Goal: Use online tool/utility

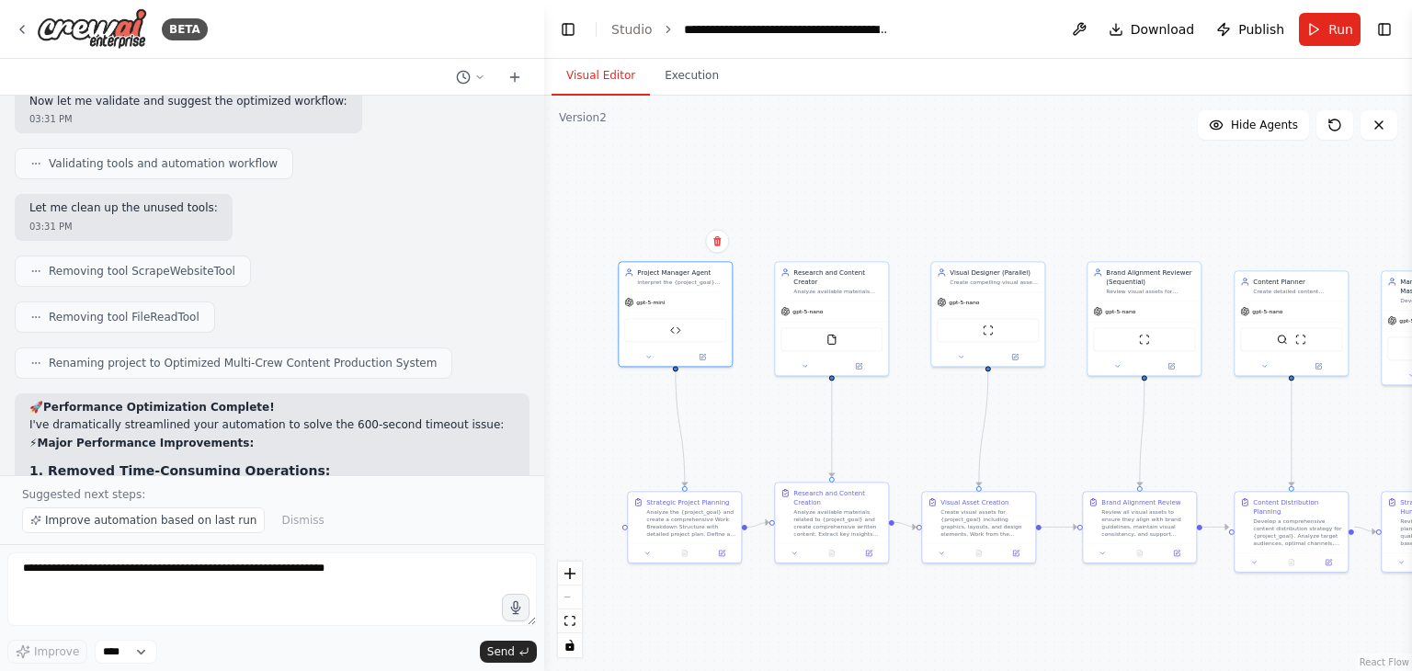
scroll to position [345, 0]
click at [816, 169] on div ".deletable-edge-delete-btn { width: 20px; height: 20px; border: 0px solid #ffff…" at bounding box center [978, 383] width 868 height 575
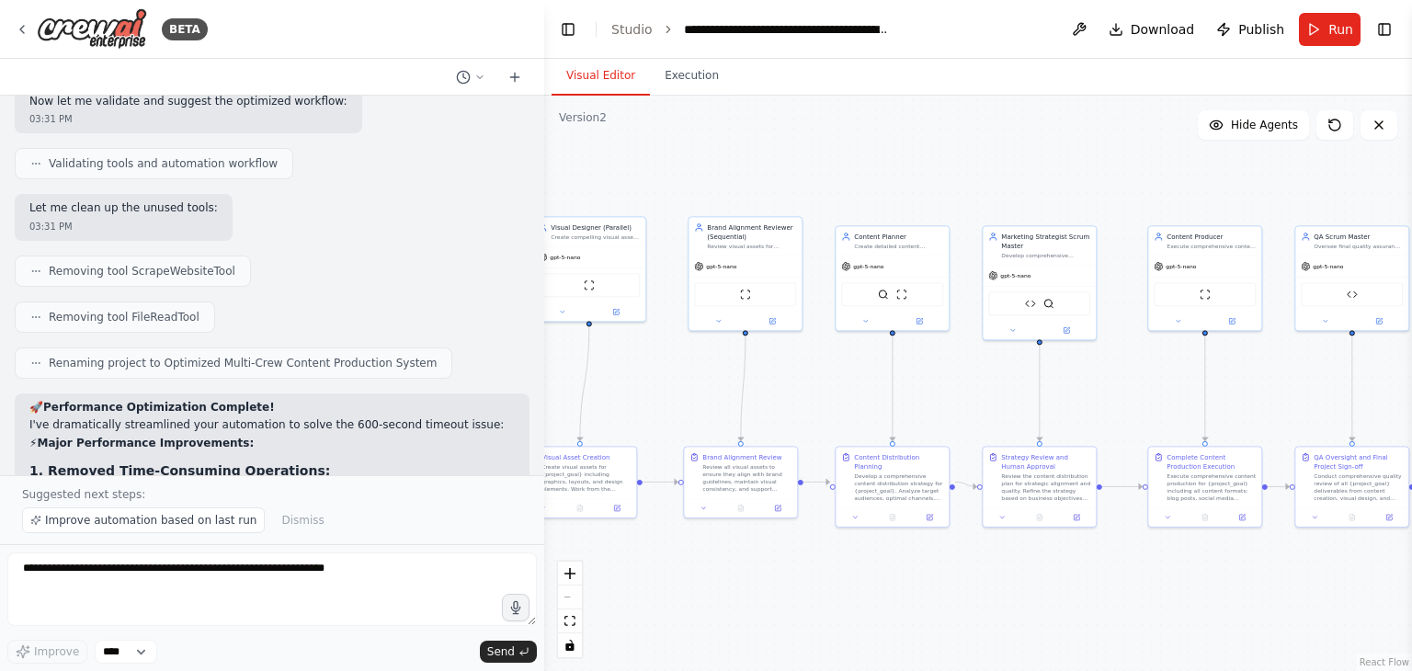
drag, startPoint x: 1021, startPoint y: 237, endPoint x: 614, endPoint y: 201, distance: 408.7
click at [614, 201] on div ".deletable-edge-delete-btn { width: 20px; height: 20px; border: 0px solid #ffff…" at bounding box center [978, 383] width 868 height 575
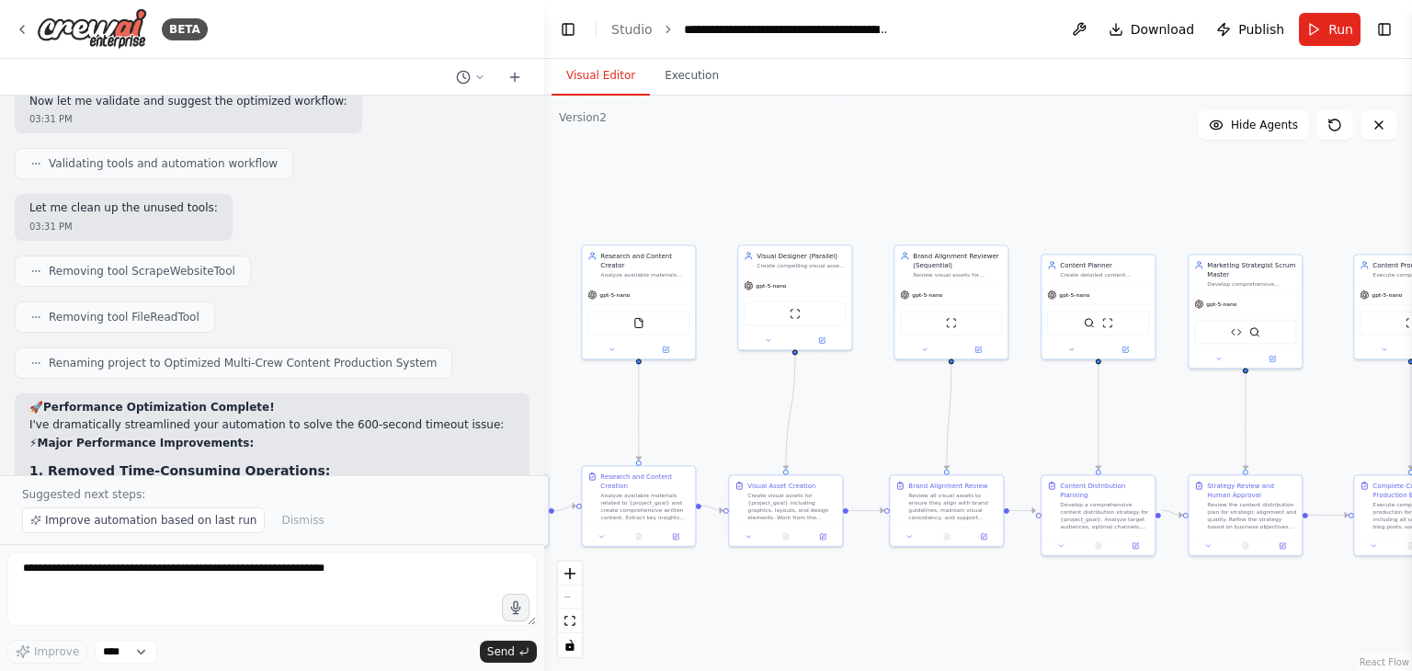
drag, startPoint x: 893, startPoint y: 158, endPoint x: 1169, endPoint y: 188, distance: 277.4
click at [1169, 188] on div ".deletable-edge-delete-btn { width: 20px; height: 20px; border: 0px solid #ffff…" at bounding box center [978, 383] width 868 height 575
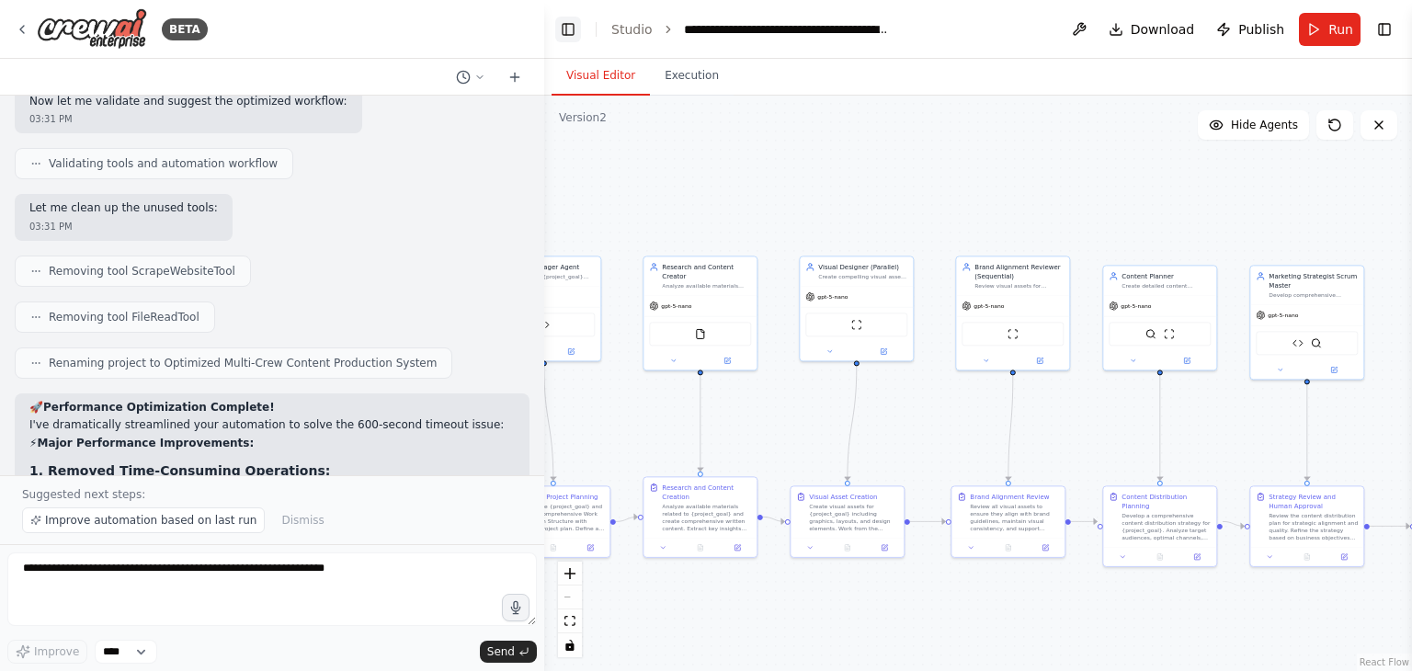
click at [556, 19] on button "Toggle Left Sidebar" at bounding box center [568, 30] width 26 height 26
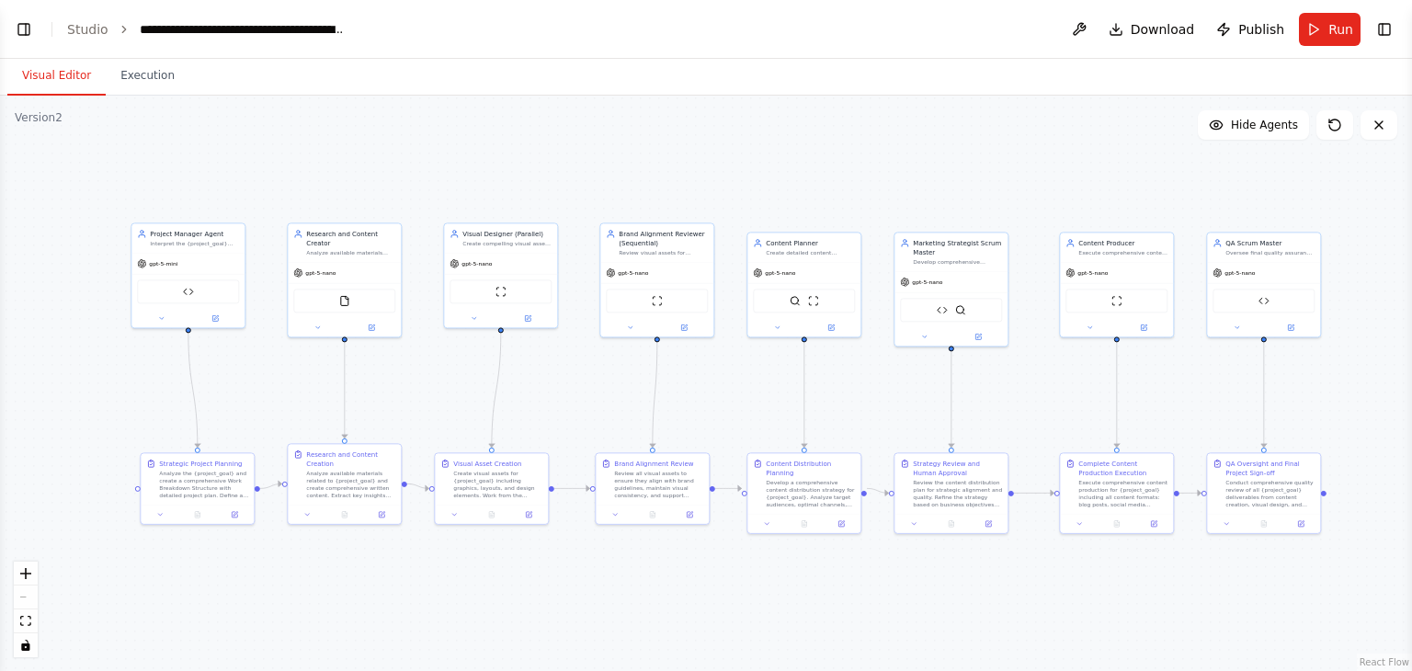
drag, startPoint x: 300, startPoint y: 246, endPoint x: 480, endPoint y: 216, distance: 182.7
click at [480, 216] on div ".deletable-edge-delete-btn { width: 20px; height: 20px; border: 0px solid #ffff…" at bounding box center [706, 383] width 1412 height 575
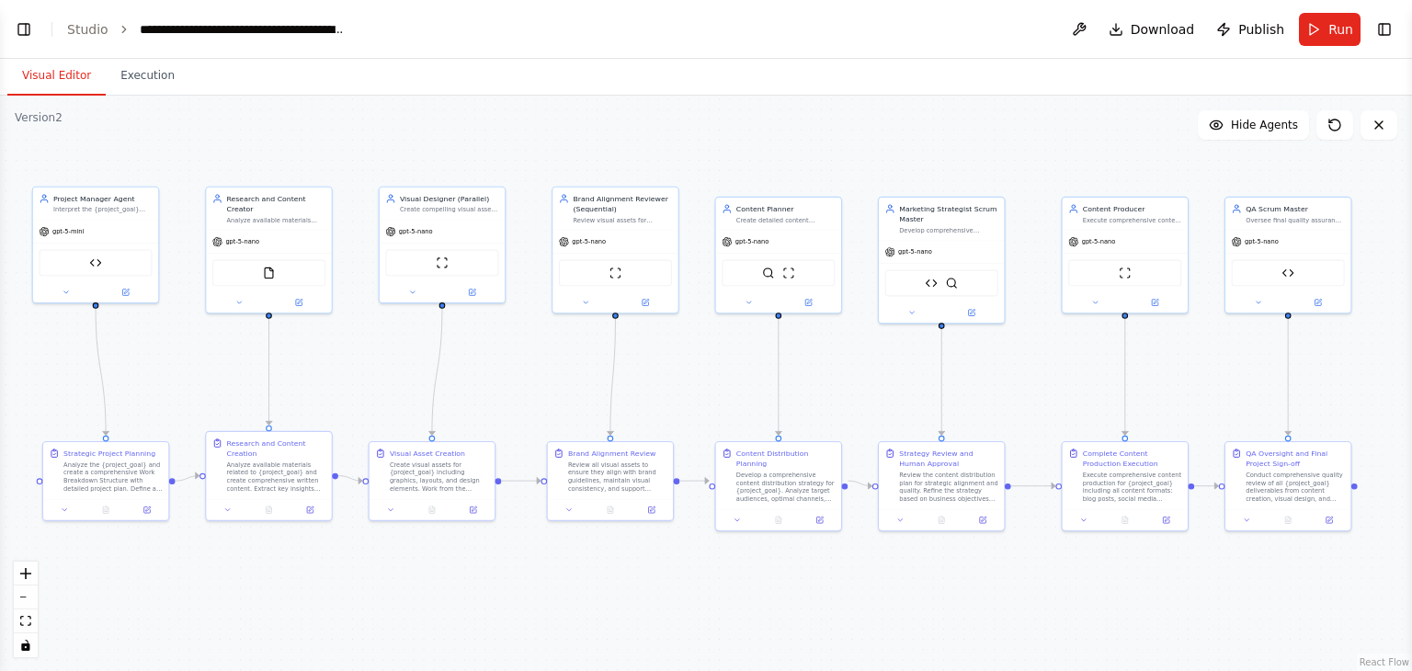
drag, startPoint x: 566, startPoint y: 153, endPoint x: 514, endPoint y: 108, distance: 69.7
click at [514, 108] on div ".deletable-edge-delete-btn { width: 20px; height: 20px; border: 0px solid #ffff…" at bounding box center [706, 383] width 1412 height 575
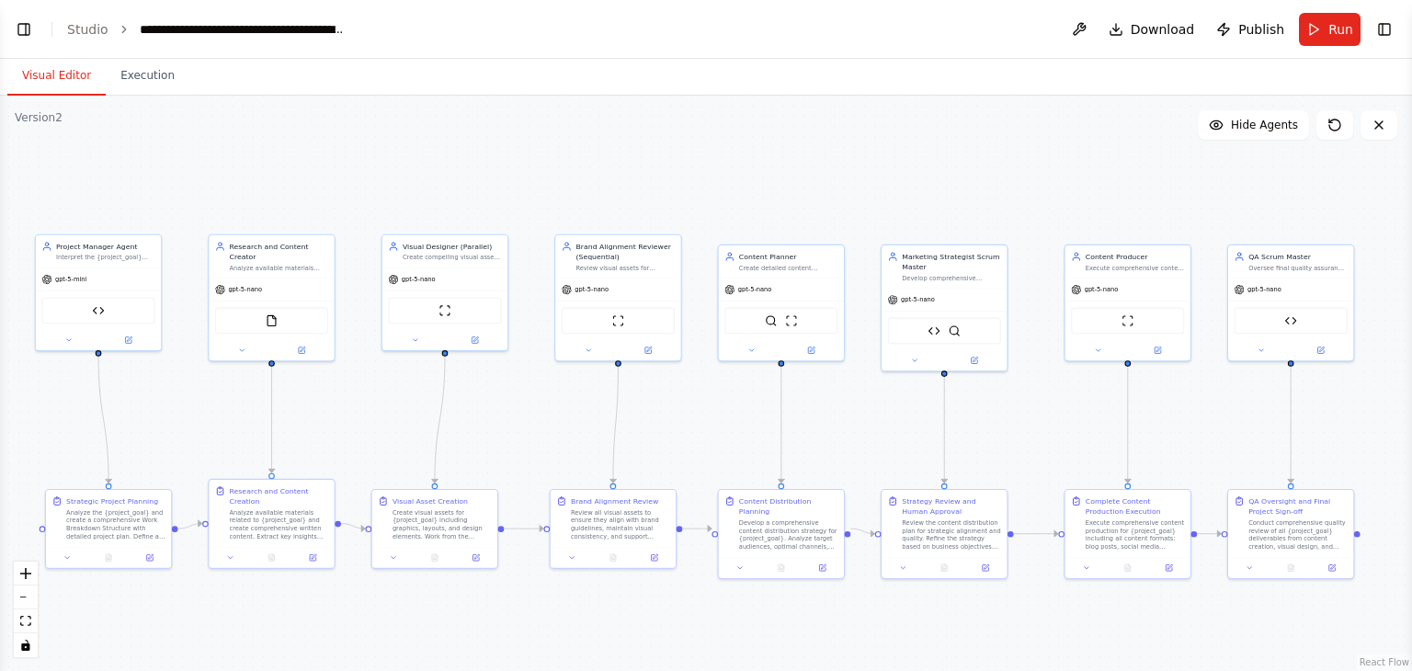
drag, startPoint x: 474, startPoint y: 173, endPoint x: 481, endPoint y: 221, distance: 48.2
click at [481, 221] on div ".deletable-edge-delete-btn { width: 20px; height: 20px; border: 0px solid #ffff…" at bounding box center [706, 383] width 1412 height 575
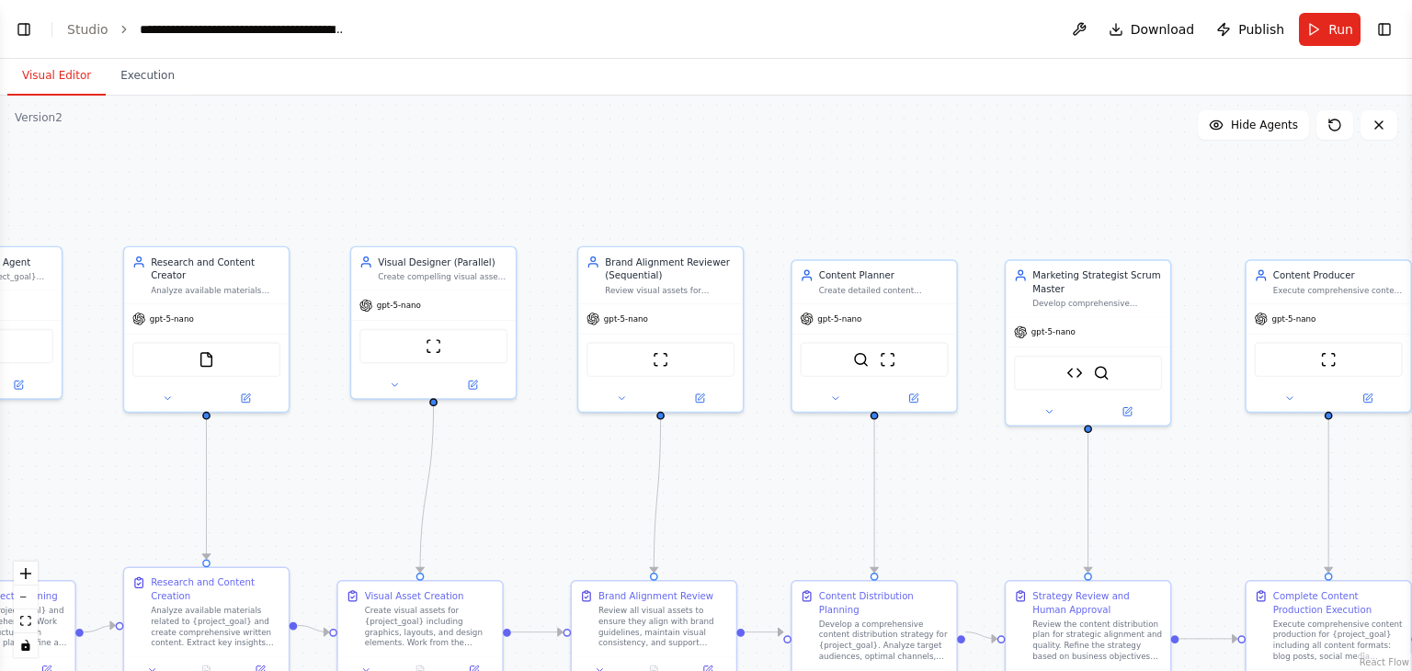
click at [578, 185] on div ".deletable-edge-delete-btn { width: 20px; height: 20px; border: 0px solid #ffff…" at bounding box center [706, 383] width 1412 height 575
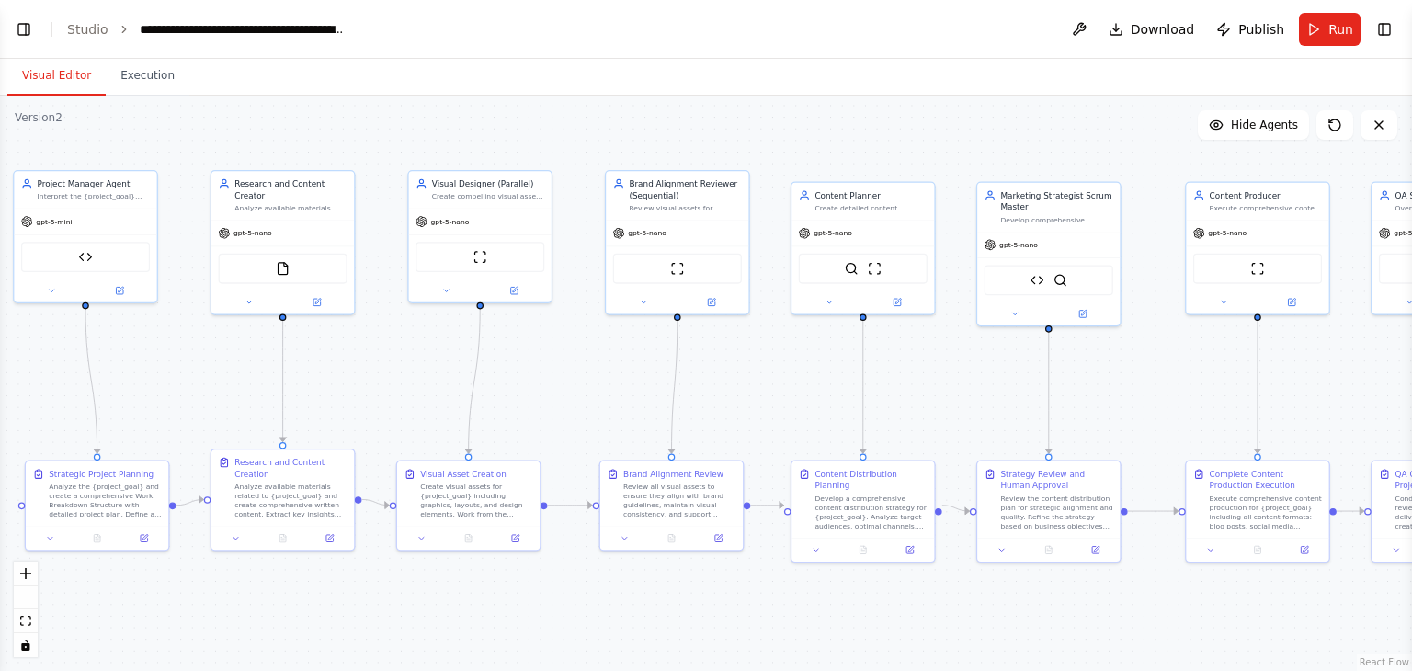
drag, startPoint x: 569, startPoint y: 397, endPoint x: 596, endPoint y: 329, distance: 73.1
click at [596, 329] on div ".deletable-edge-delete-btn { width: 20px; height: 20px; border: 0px solid #ffff…" at bounding box center [706, 383] width 1412 height 575
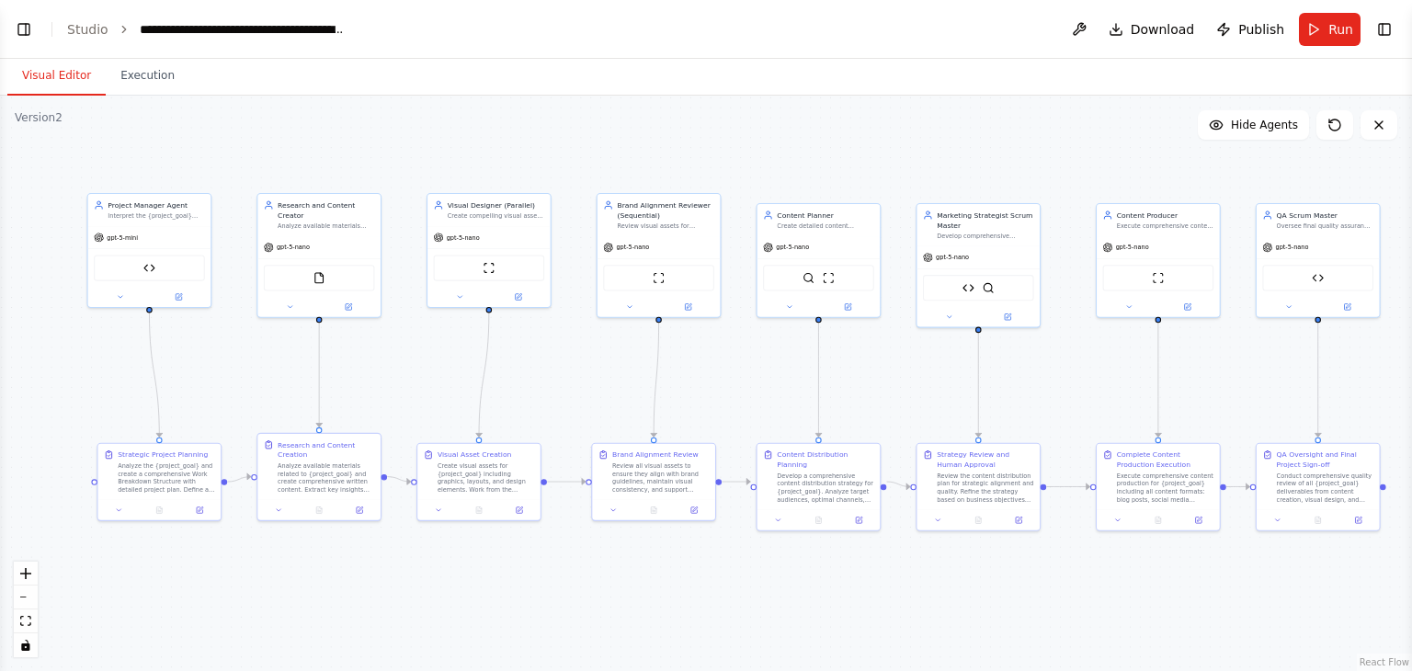
click at [790, 372] on div ".deletable-edge-delete-btn { width: 20px; height: 20px; border: 0px solid #ffff…" at bounding box center [706, 383] width 1412 height 575
click at [316, 483] on div "Analyze available materials related to {project_goal} and create comprehensive …" at bounding box center [331, 476] width 97 height 32
click at [390, 369] on div ".deletable-edge-delete-btn { width: 20px; height: 20px; border: 0px solid #ffff…" at bounding box center [706, 383] width 1412 height 575
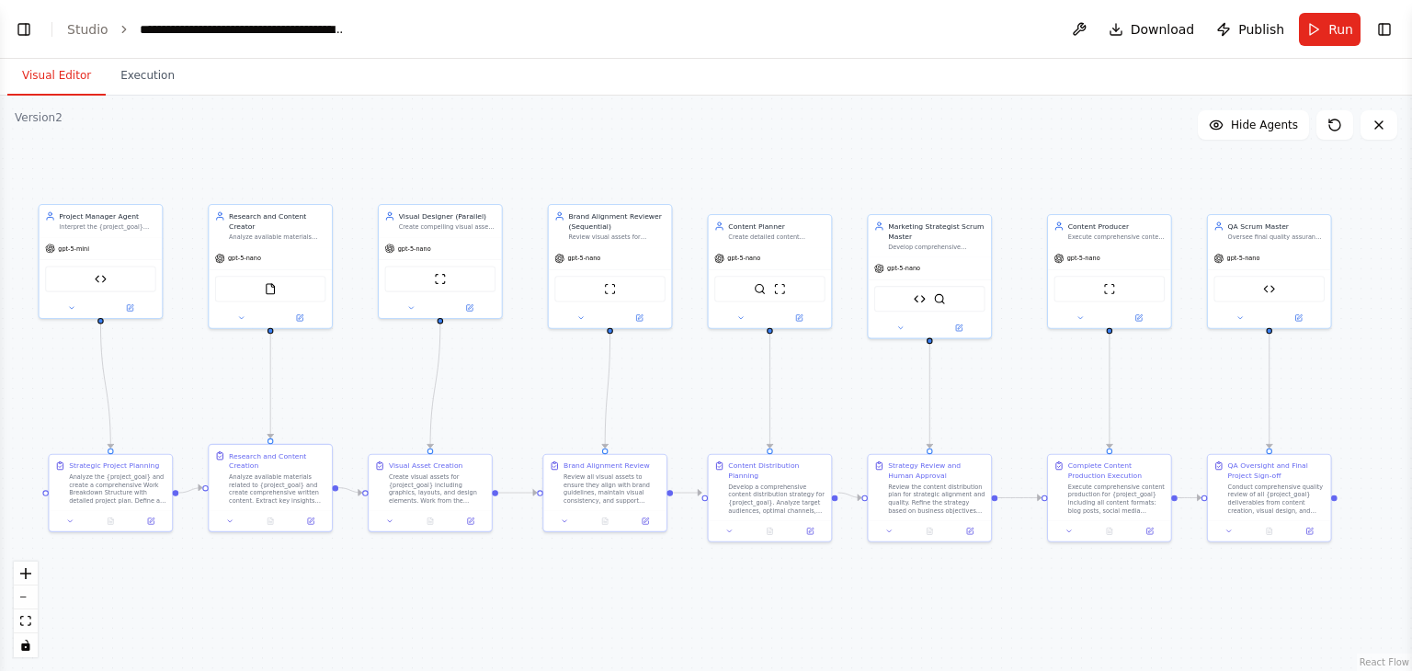
drag, startPoint x: 1020, startPoint y: 574, endPoint x: 967, endPoint y: 585, distance: 54.4
click at [967, 585] on div ".deletable-edge-delete-btn { width: 20px; height: 20px; border: 0px solid #ffff…" at bounding box center [706, 383] width 1412 height 575
